Goal: Complete application form

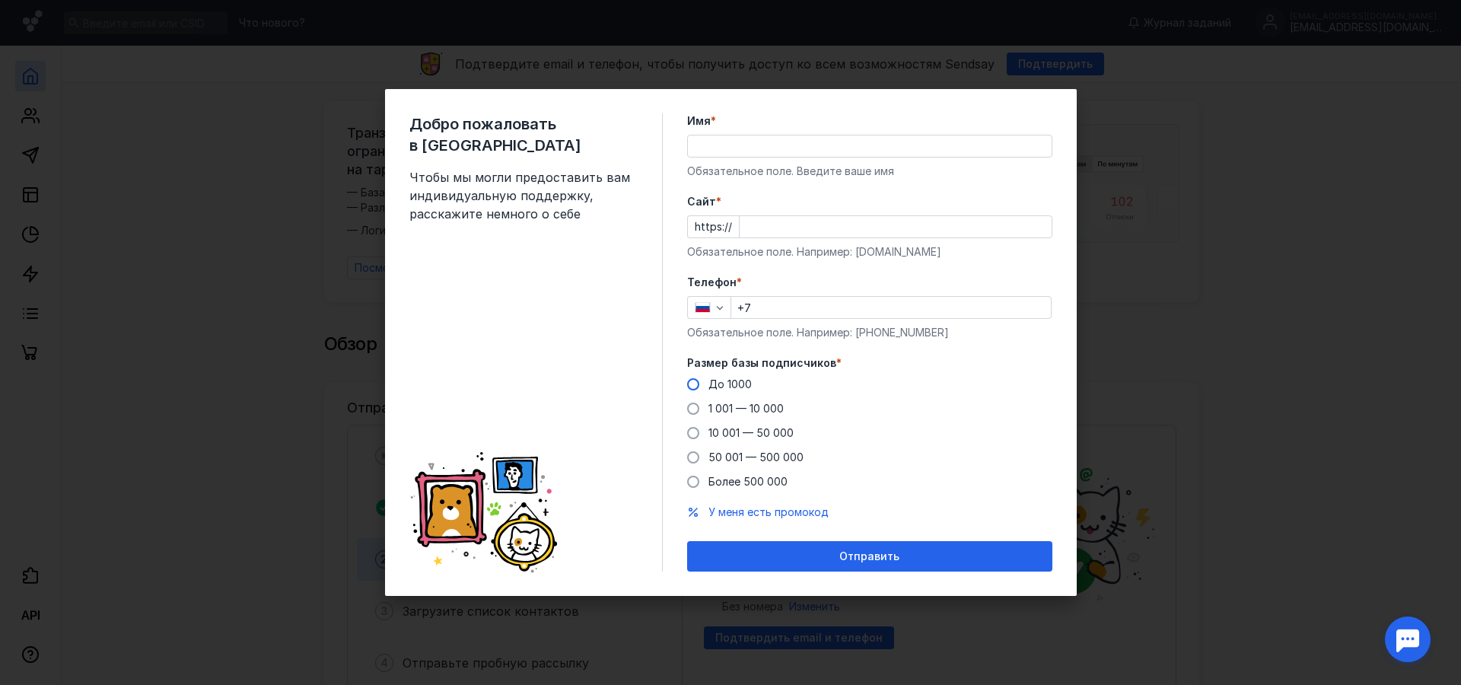
click at [695, 385] on span at bounding box center [693, 384] width 12 height 12
click at [0, 0] on input "До 1000" at bounding box center [0, 0] width 0 height 0
click at [775, 158] on div "Имя * Обязательное поле. Введите ваше имя" at bounding box center [869, 145] width 365 height 65
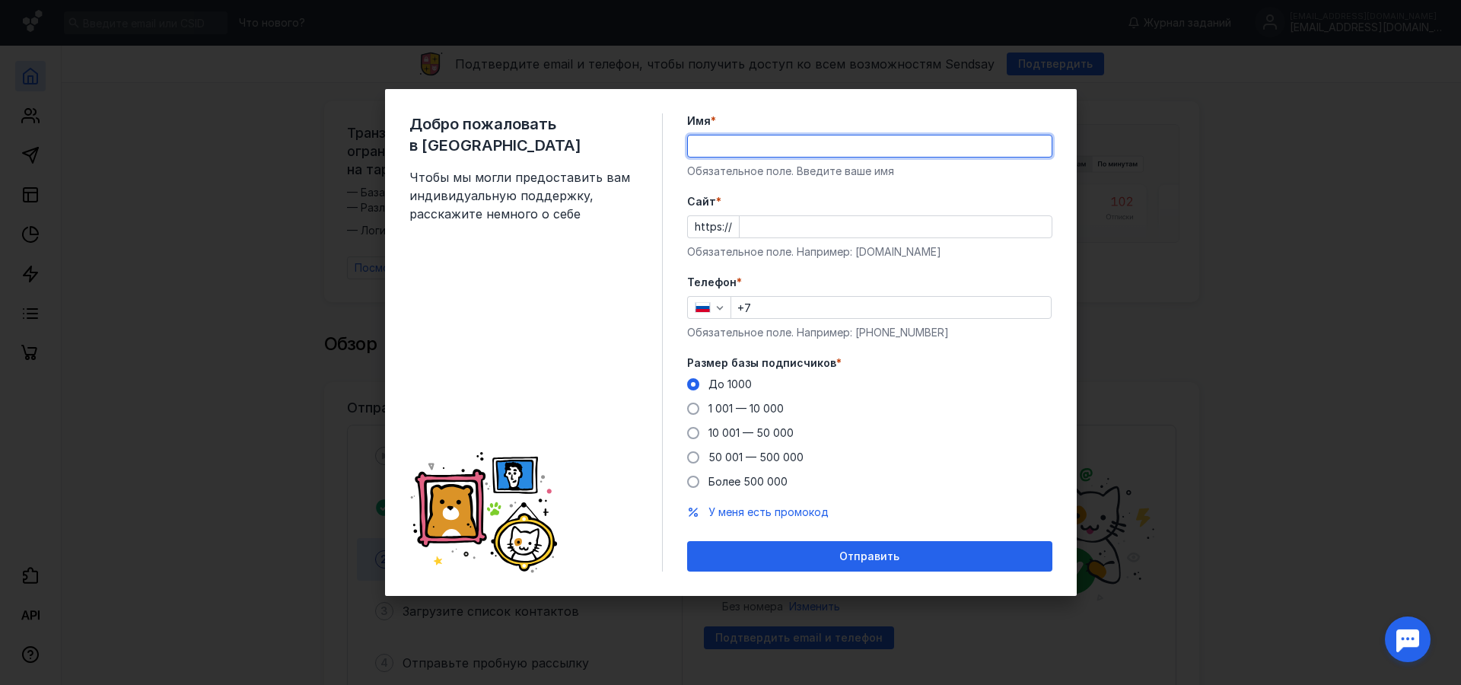
click at [774, 154] on input "Имя *" at bounding box center [870, 145] width 364 height 21
type input "G"
type input "[PERSON_NAME]"
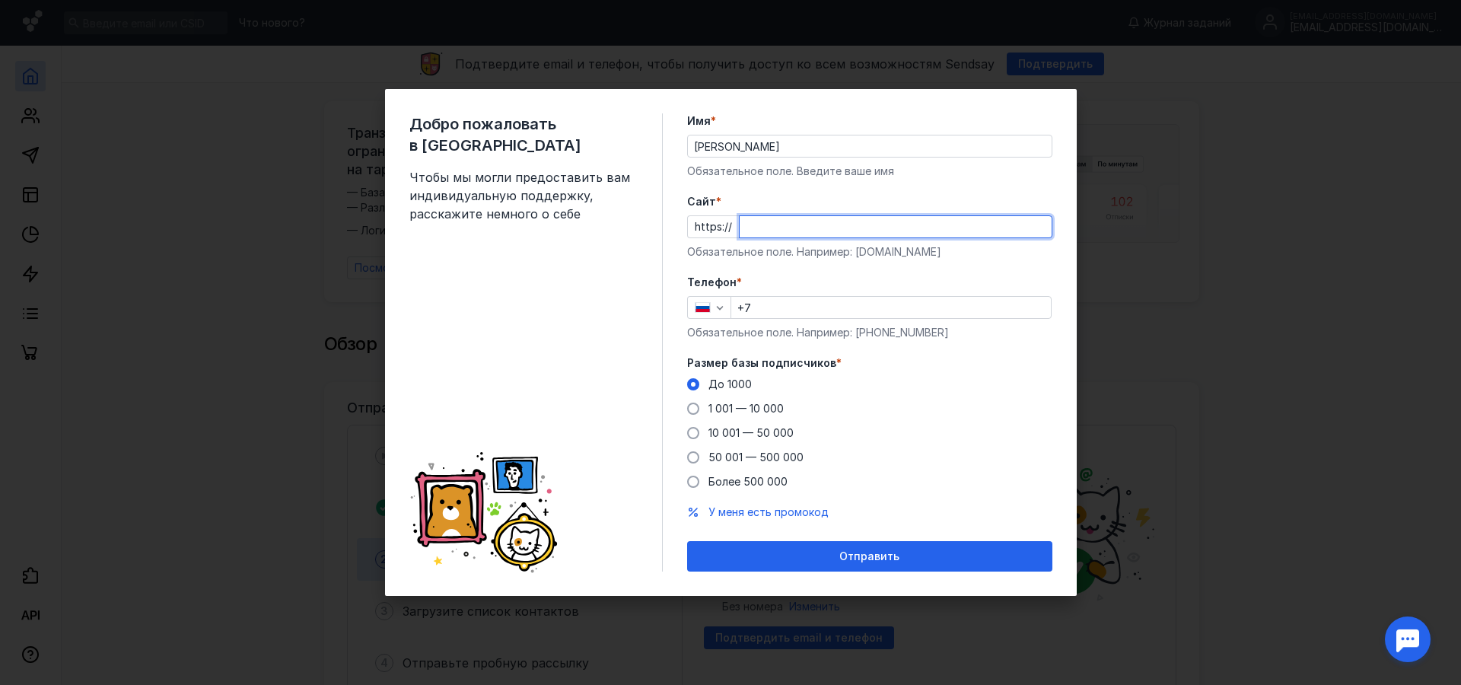
click at [785, 230] on input "Cайт *" at bounding box center [895, 226] width 312 height 21
paste input "[DOMAIN_NAME][URL]"
type input "[DOMAIN_NAME]"
click at [825, 314] on input "+7" at bounding box center [890, 307] width 319 height 21
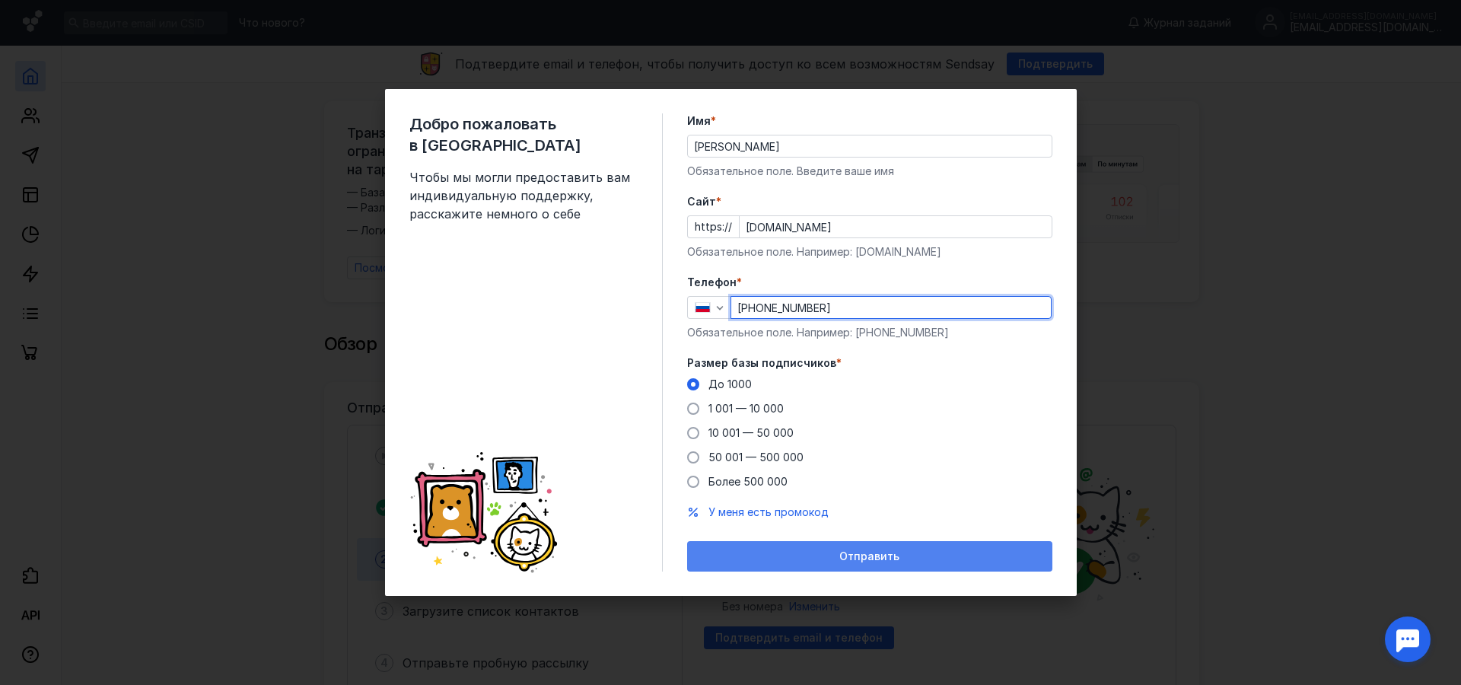
type input "[PHONE_NUMBER]"
click at [771, 552] on div "Отправить" at bounding box center [869, 556] width 350 height 13
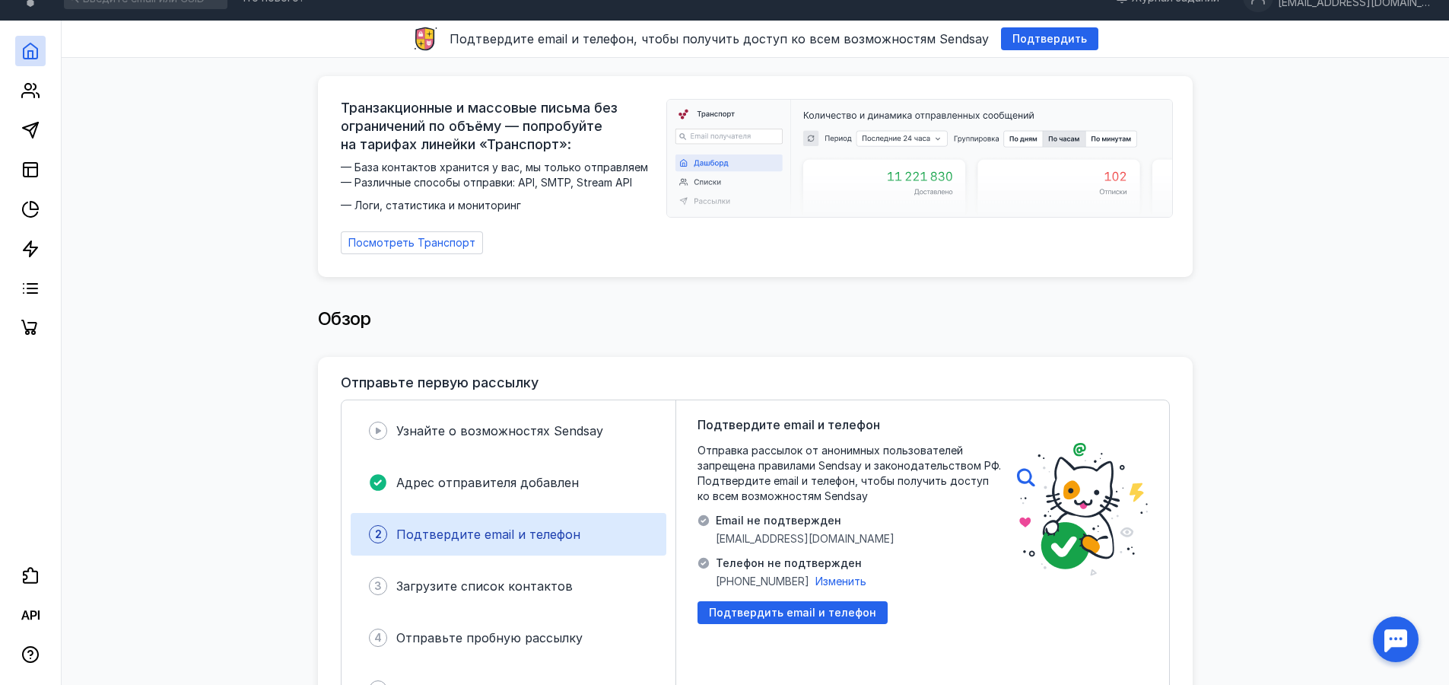
scroll to position [48, 0]
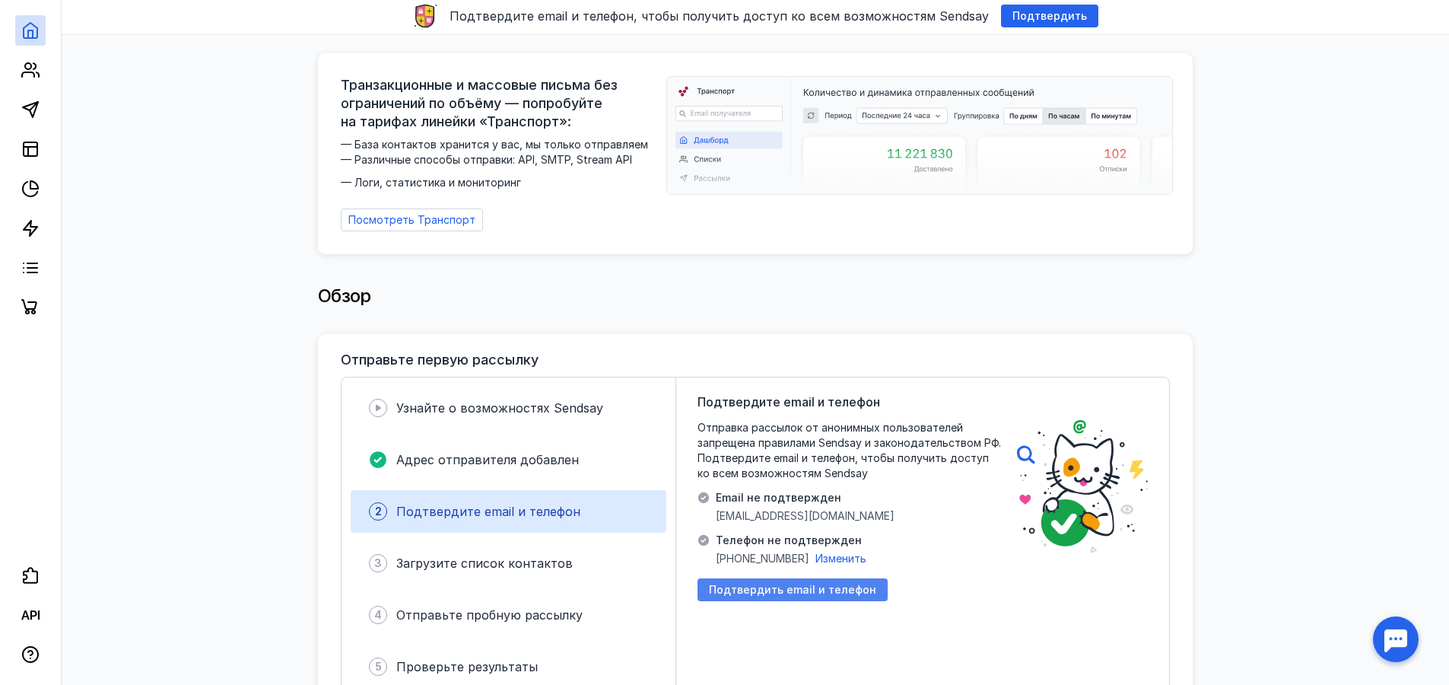
click at [758, 583] on span "Подтвердить email и телефон" at bounding box center [792, 589] width 167 height 13
